Goal: Information Seeking & Learning: Learn about a topic

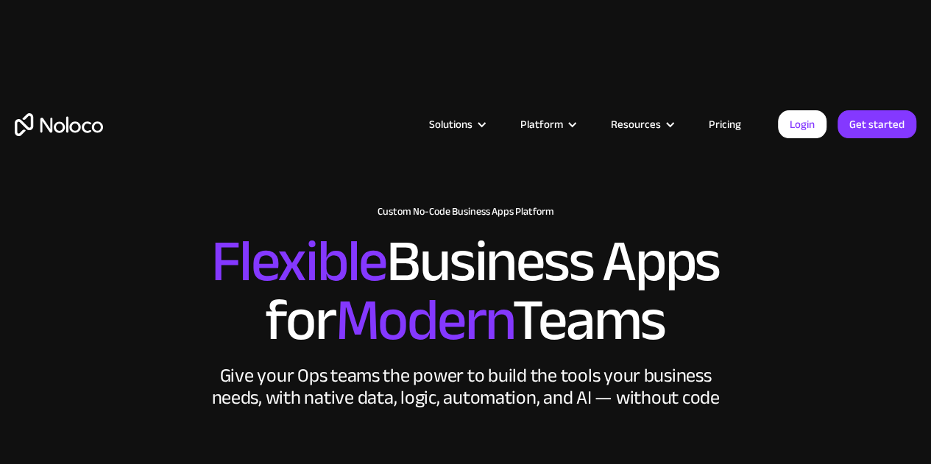
click at [729, 123] on link "Pricing" at bounding box center [724, 124] width 69 height 19
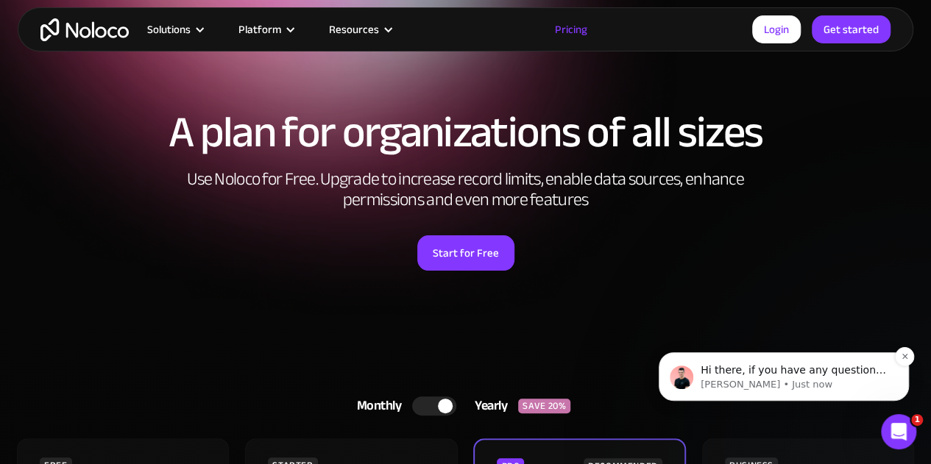
click at [798, 372] on span "Hi there, if you have any questions about our pricing, just let us know! Darragh" at bounding box center [793, 384] width 185 height 41
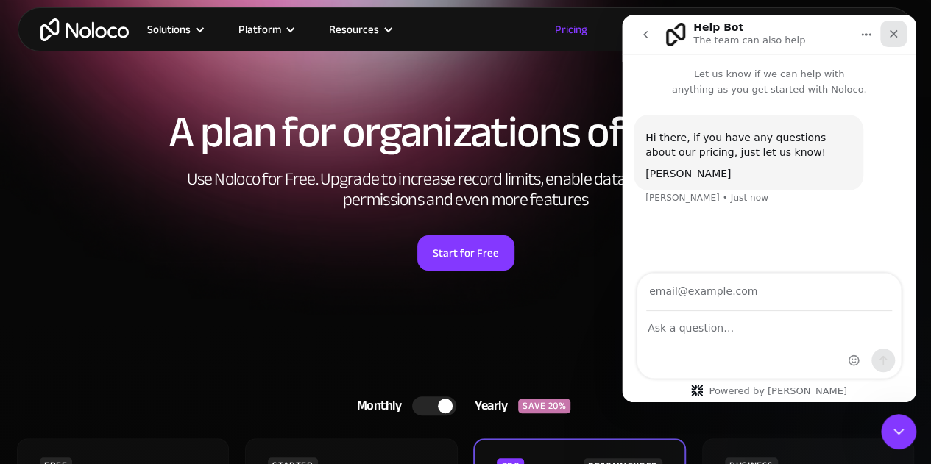
click at [892, 33] on icon "Close" at bounding box center [894, 34] width 12 height 12
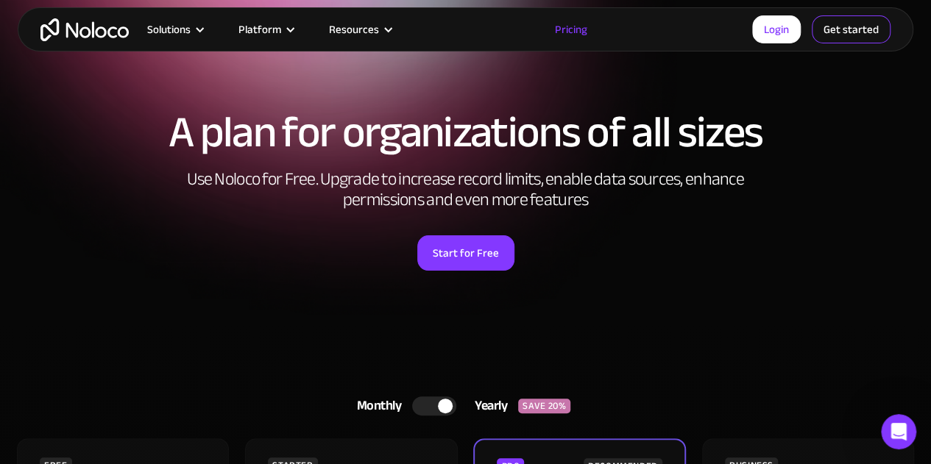
click at [858, 30] on link "Get started" at bounding box center [851, 29] width 79 height 28
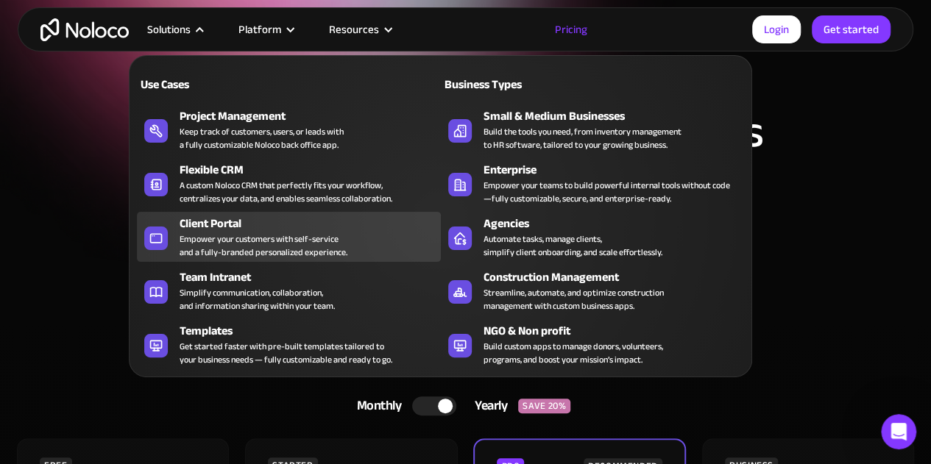
click at [263, 239] on div "Empower your customers with self-service and a fully-branded personalized exper…" at bounding box center [264, 246] width 168 height 26
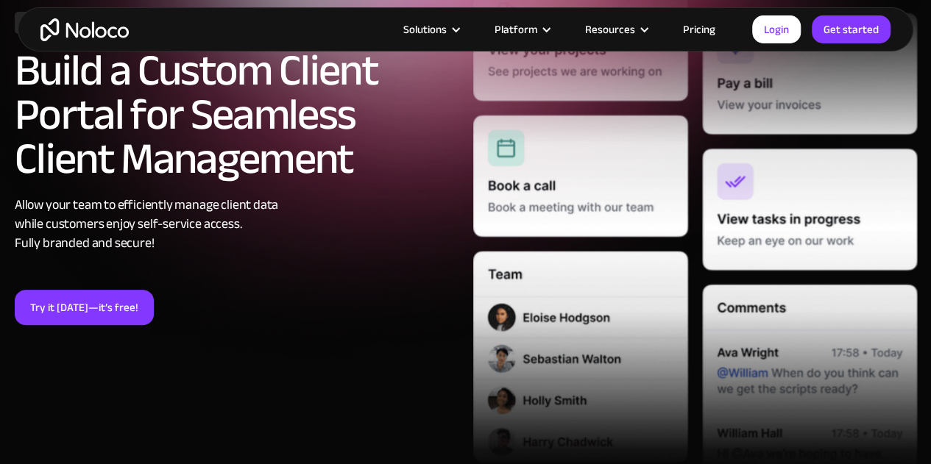
scroll to position [368, 0]
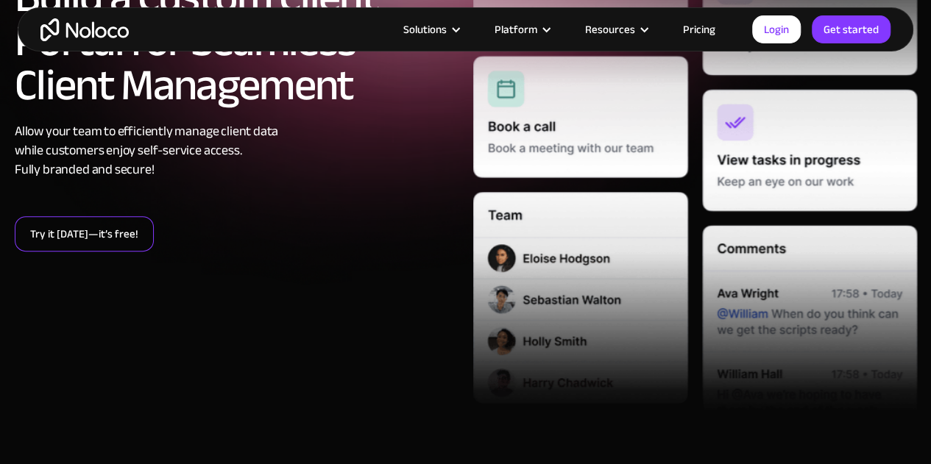
click at [131, 233] on link "Try it [DATE]—it’s free!" at bounding box center [84, 233] width 139 height 35
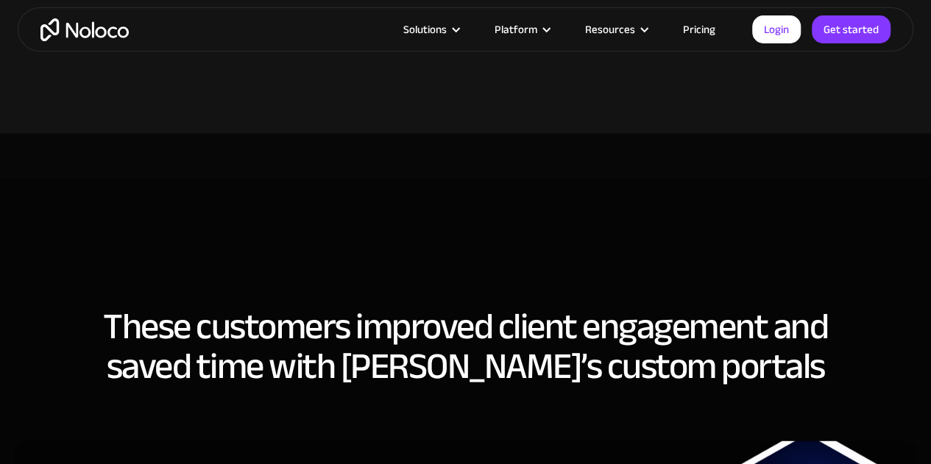
scroll to position [4012, 0]
